Goal: Feedback & Contribution: Leave review/rating

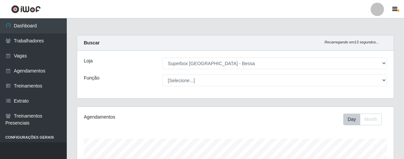
select select "206"
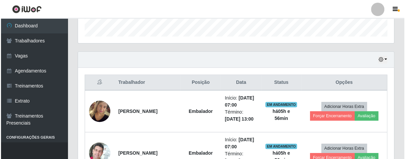
scroll to position [239, 0]
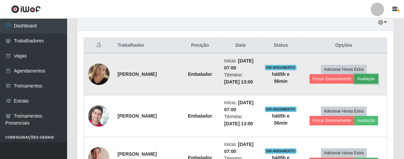
click at [371, 75] on button "Avaliação" at bounding box center [366, 78] width 24 height 9
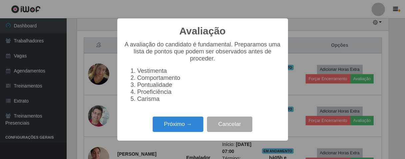
scroll to position [138, 312]
click at [187, 127] on button "Próximo →" at bounding box center [178, 124] width 51 height 16
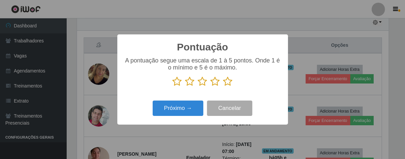
scroll to position [333333, 333159]
drag, startPoint x: 229, startPoint y: 80, endPoint x: 187, endPoint y: 110, distance: 52.3
click at [227, 80] on icon at bounding box center [227, 81] width 9 height 10
click at [223, 86] on input "radio" at bounding box center [223, 86] width 0 height 0
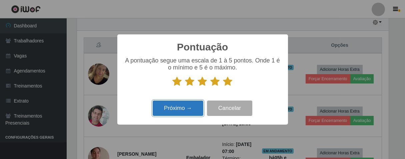
click at [180, 114] on button "Próximo →" at bounding box center [178, 108] width 51 height 16
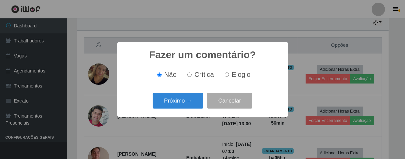
drag, startPoint x: 223, startPoint y: 75, endPoint x: 221, endPoint y: 79, distance: 4.3
click at [223, 77] on label "Elogio" at bounding box center [236, 75] width 28 height 8
click at [225, 77] on input "Elogio" at bounding box center [227, 74] width 4 height 4
radio input "true"
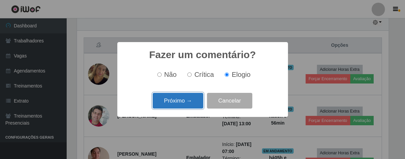
click at [194, 94] on button "Próximo →" at bounding box center [178, 101] width 51 height 16
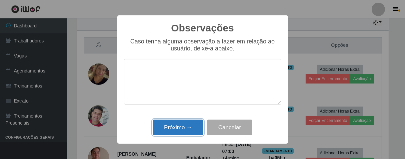
click at [173, 134] on button "Próximo →" at bounding box center [178, 127] width 51 height 16
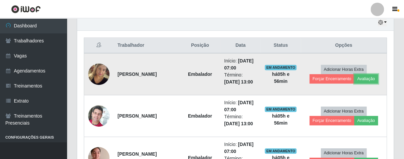
scroll to position [138, 316]
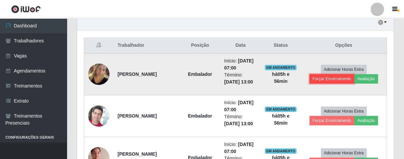
click at [348, 78] on button "Forçar Encerramento" at bounding box center [331, 78] width 45 height 9
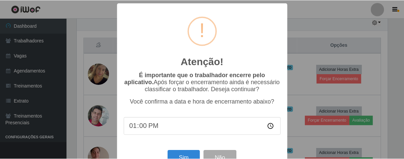
scroll to position [23, 0]
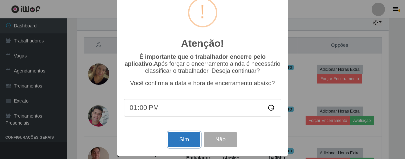
click at [182, 137] on button "Sim" at bounding box center [184, 140] width 32 height 16
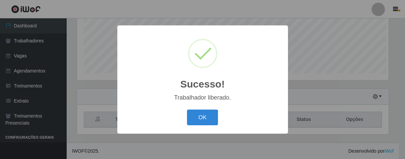
scroll to position [138, 312]
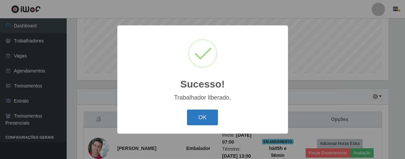
click at [192, 115] on button "OK" at bounding box center [202, 117] width 31 height 16
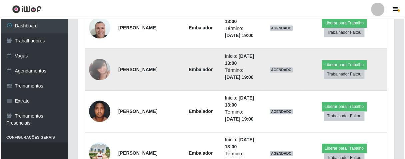
scroll to position [582, 0]
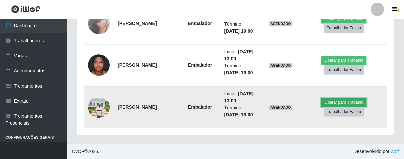
click at [332, 100] on button "Liberar para Trabalho" at bounding box center [343, 101] width 45 height 9
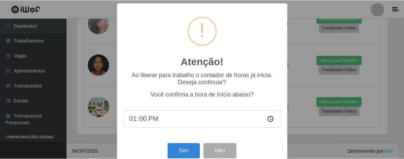
scroll to position [138, 312]
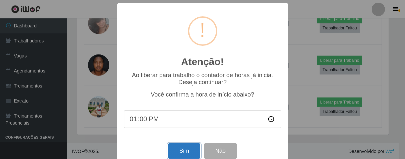
click at [181, 154] on button "Sim" at bounding box center [184, 151] width 32 height 16
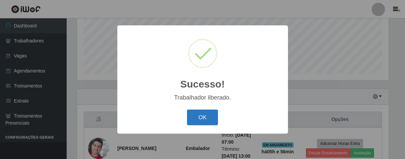
click at [207, 116] on button "OK" at bounding box center [202, 117] width 31 height 16
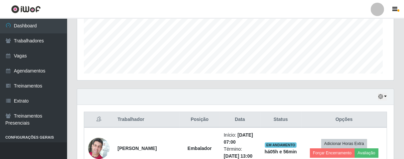
scroll to position [0, 0]
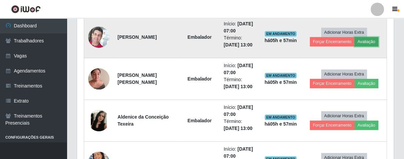
click at [367, 45] on button "Avaliação" at bounding box center [366, 41] width 24 height 9
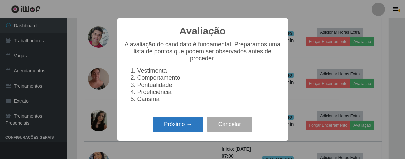
click at [189, 125] on button "Próximo →" at bounding box center [178, 124] width 51 height 16
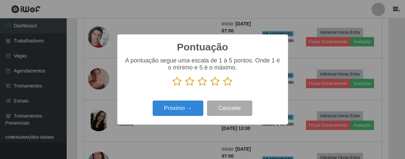
drag, startPoint x: 232, startPoint y: 80, endPoint x: 215, endPoint y: 96, distance: 22.9
click at [232, 81] on icon at bounding box center [227, 81] width 9 height 10
click at [223, 86] on input "radio" at bounding box center [223, 86] width 0 height 0
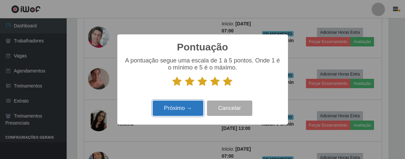
click at [173, 115] on button "Próximo →" at bounding box center [178, 108] width 51 height 16
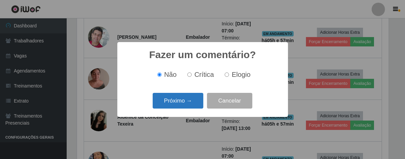
click at [185, 103] on button "Próximo →" at bounding box center [178, 101] width 51 height 16
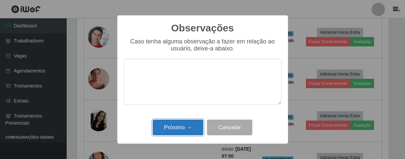
click at [190, 126] on button "Próximo →" at bounding box center [178, 127] width 51 height 16
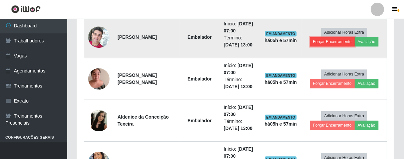
click at [317, 41] on button "Forçar Encerramento" at bounding box center [331, 41] width 45 height 9
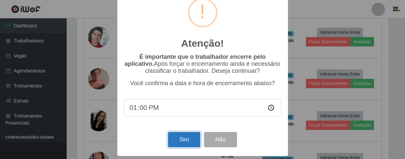
click at [183, 137] on button "Sim" at bounding box center [184, 140] width 32 height 16
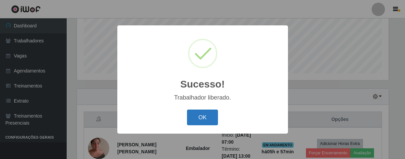
click at [209, 114] on button "OK" at bounding box center [202, 117] width 31 height 16
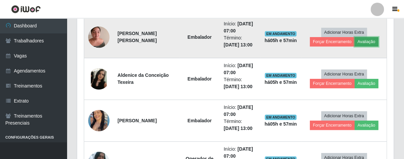
click at [365, 42] on button "Avaliação" at bounding box center [366, 41] width 24 height 9
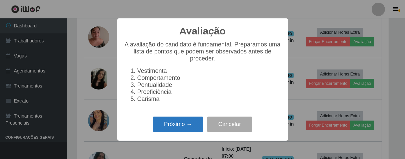
click at [190, 125] on button "Próximo →" at bounding box center [178, 124] width 51 height 16
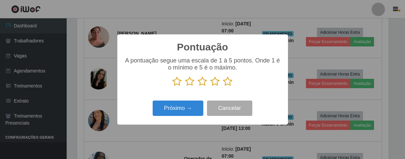
drag, startPoint x: 229, startPoint y: 82, endPoint x: 221, endPoint y: 86, distance: 8.5
click at [228, 82] on icon at bounding box center [227, 81] width 9 height 10
click at [223, 86] on input "radio" at bounding box center [223, 86] width 0 height 0
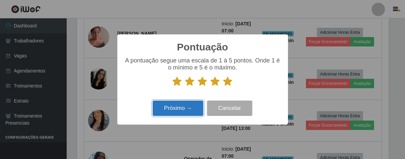
click at [186, 115] on button "Próximo →" at bounding box center [178, 108] width 51 height 16
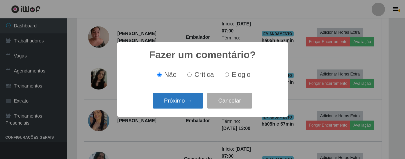
click at [190, 104] on button "Próximo →" at bounding box center [178, 101] width 51 height 16
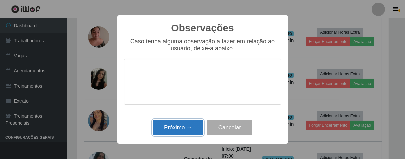
click at [194, 122] on button "Próximo →" at bounding box center [178, 127] width 51 height 16
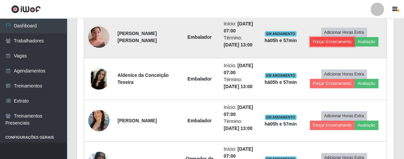
click at [349, 40] on button "Forçar Encerramento" at bounding box center [331, 41] width 45 height 9
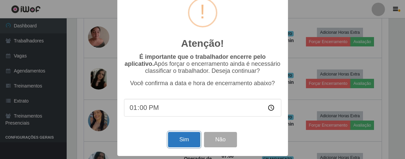
click at [186, 137] on button "Sim" at bounding box center [184, 140] width 32 height 16
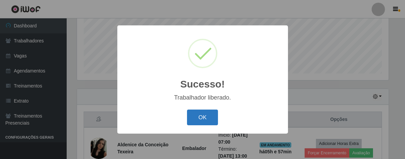
click at [208, 115] on button "OK" at bounding box center [202, 117] width 31 height 16
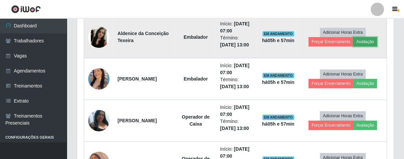
click at [369, 42] on button "Avaliação" at bounding box center [365, 41] width 24 height 9
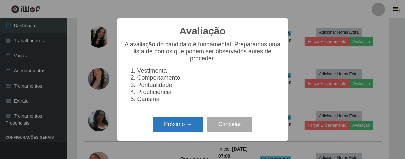
click at [184, 128] on button "Próximo →" at bounding box center [178, 124] width 51 height 16
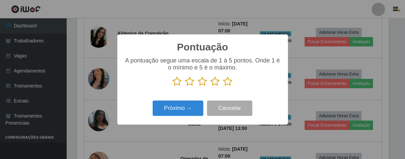
click at [228, 81] on icon at bounding box center [227, 81] width 9 height 10
click at [223, 86] on input "radio" at bounding box center [223, 86] width 0 height 0
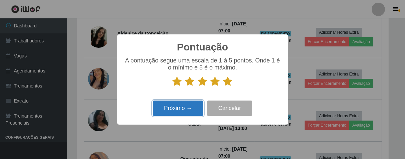
click at [180, 104] on button "Próximo →" at bounding box center [178, 108] width 51 height 16
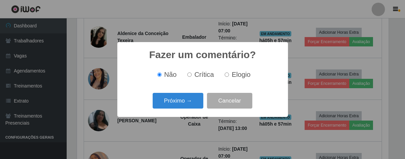
drag, startPoint x: 225, startPoint y: 75, endPoint x: 218, endPoint y: 79, distance: 8.1
click at [225, 75] on input "Elogio" at bounding box center [227, 74] width 4 height 4
radio input "true"
click at [174, 111] on div "Fazer um comentário? × Não Crítica Elogio Próximo → Cancelar" at bounding box center [202, 79] width 171 height 75
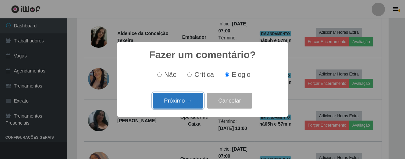
click at [179, 99] on button "Próximo →" at bounding box center [178, 101] width 51 height 16
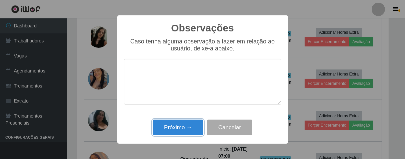
drag, startPoint x: 185, startPoint y: 128, endPoint x: 197, endPoint y: 86, distance: 44.0
click at [185, 125] on button "Próximo →" at bounding box center [178, 127] width 51 height 16
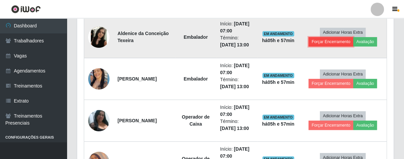
click at [331, 41] on button "Forçar Encerramento" at bounding box center [330, 41] width 45 height 9
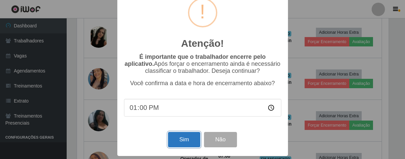
click at [187, 135] on button "Sim" at bounding box center [184, 140] width 32 height 16
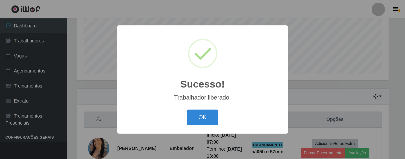
click at [205, 109] on div "OK Cancel" at bounding box center [202, 117] width 157 height 19
click at [201, 117] on button "OK" at bounding box center [202, 117] width 31 height 16
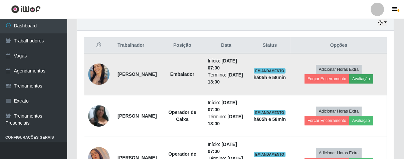
click at [371, 83] on td "Adicionar Horas Extra Forçar Encerramento Avaliação" at bounding box center [338, 74] width 96 height 42
click at [365, 78] on button "Avaliação" at bounding box center [361, 78] width 24 height 9
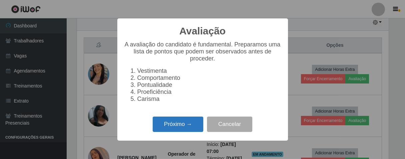
click at [190, 129] on button "Próximo →" at bounding box center [178, 124] width 51 height 16
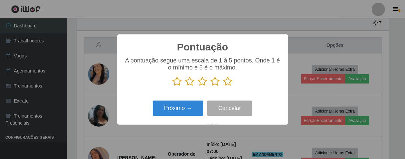
click at [228, 81] on icon at bounding box center [227, 81] width 9 height 10
click at [223, 86] on input "radio" at bounding box center [223, 86] width 0 height 0
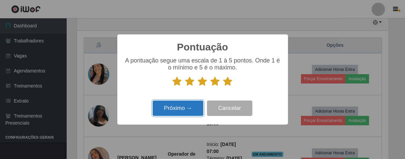
click at [190, 114] on button "Próximo →" at bounding box center [178, 108] width 51 height 16
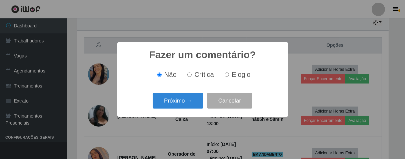
click at [226, 76] on input "Elogio" at bounding box center [227, 74] width 4 height 4
radio input "true"
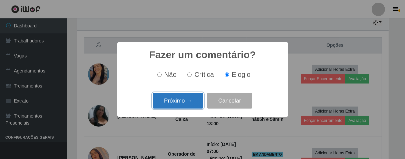
click at [198, 95] on button "Próximo →" at bounding box center [178, 101] width 51 height 16
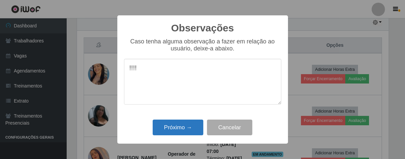
type textarea "!!!!"
click at [184, 127] on button "Próximo →" at bounding box center [178, 127] width 51 height 16
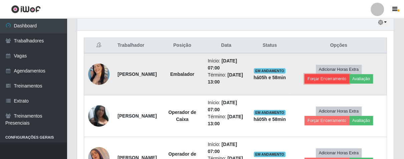
click at [339, 77] on button "Forçar Encerramento" at bounding box center [326, 78] width 45 height 9
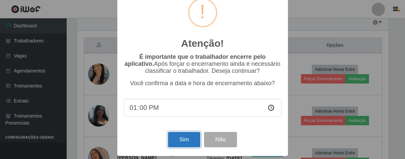
click at [187, 136] on button "Sim" at bounding box center [184, 140] width 32 height 16
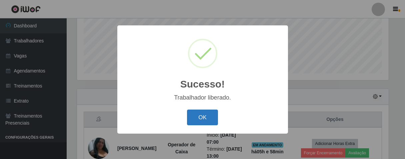
click at [193, 116] on button "OK" at bounding box center [202, 117] width 31 height 16
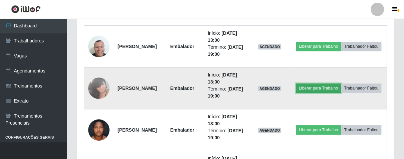
click at [340, 84] on button "Liberar para Trabalho" at bounding box center [317, 87] width 45 height 9
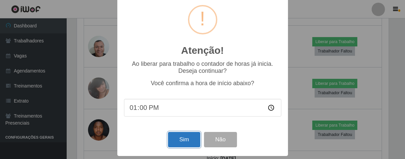
click at [184, 139] on button "Sim" at bounding box center [184, 140] width 32 height 16
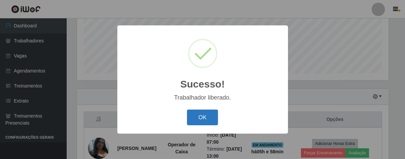
click at [197, 123] on button "OK" at bounding box center [202, 117] width 31 height 16
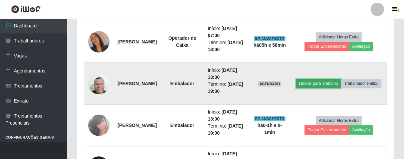
click at [330, 79] on button "Liberar para Trabalho" at bounding box center [317, 83] width 45 height 9
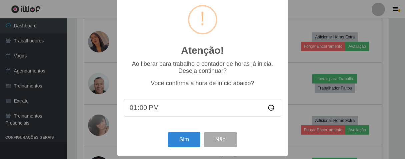
click at [181, 128] on div "Atenção! × Ao liberar para trabalho o contador de horas já inicia. Deseja conti…" at bounding box center [202, 74] width 171 height 164
click at [178, 140] on button "Sim" at bounding box center [184, 140] width 32 height 16
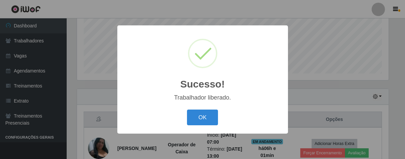
click at [187, 109] on button "OK" at bounding box center [202, 117] width 31 height 16
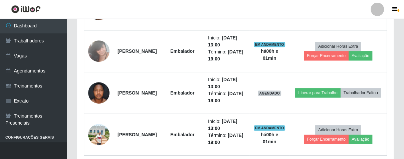
scroll to position [415, 0]
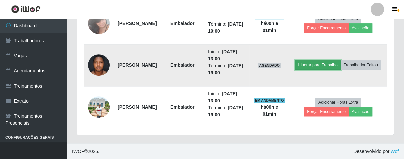
click at [340, 60] on button "Liberar para Trabalho" at bounding box center [317, 64] width 45 height 9
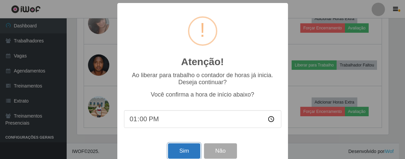
click at [192, 150] on button "Sim" at bounding box center [184, 151] width 32 height 16
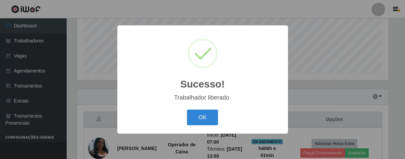
click at [221, 115] on div "OK Cancel" at bounding box center [202, 117] width 157 height 19
click at [211, 119] on button "OK" at bounding box center [202, 117] width 31 height 16
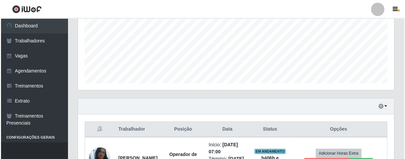
scroll to position [267, 0]
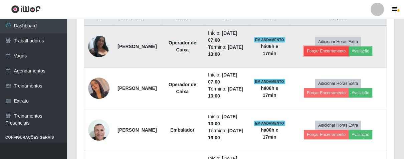
click at [340, 53] on button "Forçar Encerramento" at bounding box center [325, 50] width 45 height 9
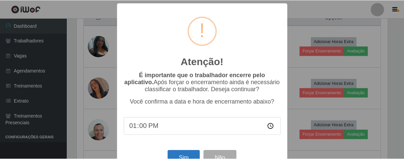
scroll to position [23, 0]
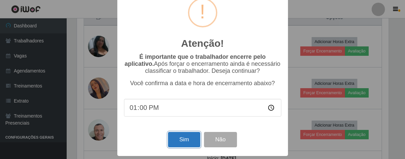
click at [181, 142] on button "Sim" at bounding box center [184, 140] width 32 height 16
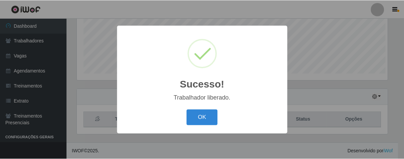
scroll to position [138, 312]
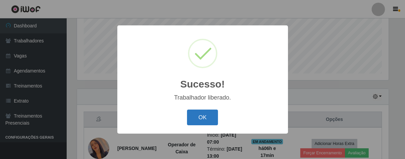
click at [195, 116] on button "OK" at bounding box center [202, 117] width 31 height 16
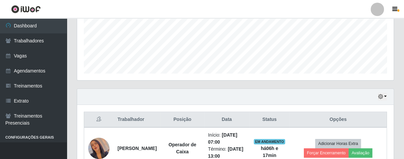
scroll to position [202, 0]
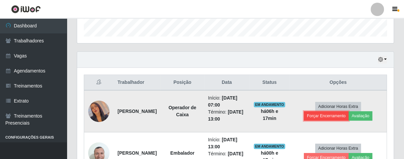
click at [332, 116] on button "Forçar Encerramento" at bounding box center [325, 115] width 45 height 9
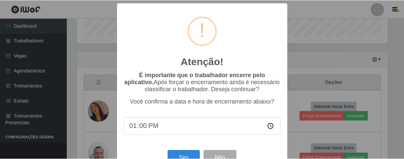
scroll to position [23, 0]
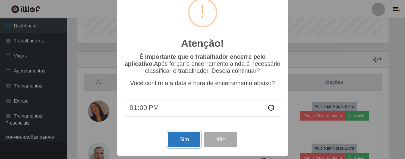
click at [173, 141] on button "Sim" at bounding box center [184, 140] width 32 height 16
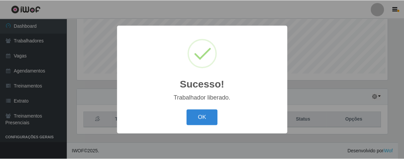
scroll to position [138, 312]
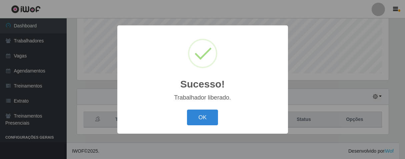
click at [187, 109] on button "OK" at bounding box center [202, 117] width 31 height 16
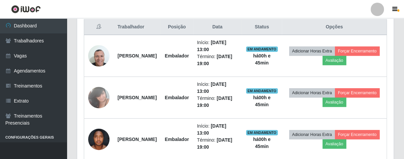
scroll to position [294, 0]
